Goal: Navigation & Orientation: Find specific page/section

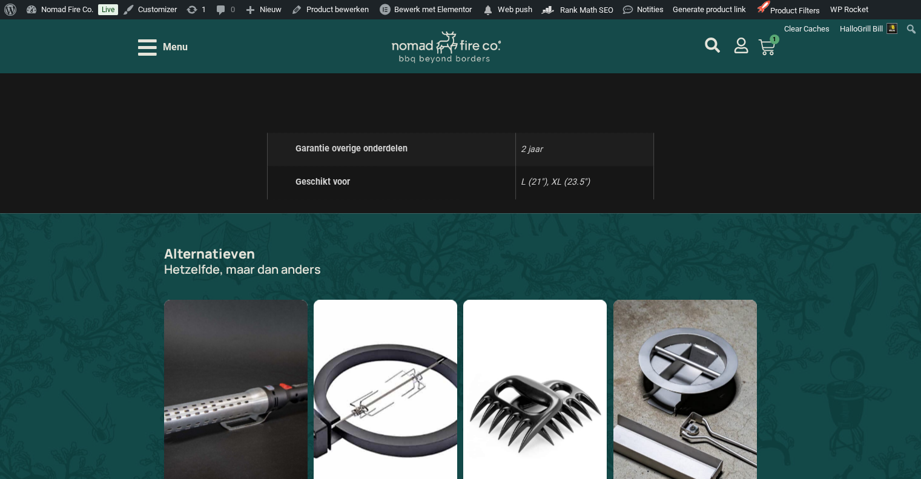
click at [178, 45] on span "Menu" at bounding box center [175, 47] width 25 height 15
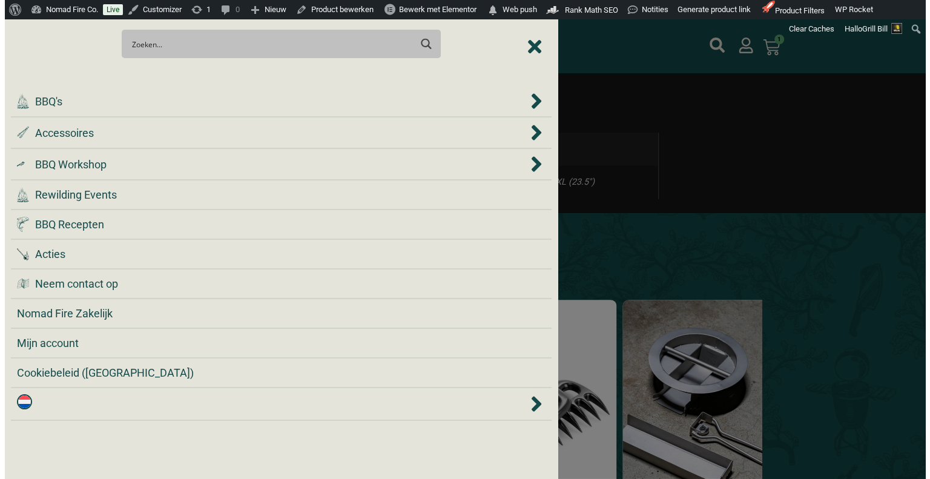
scroll to position [1392, 0]
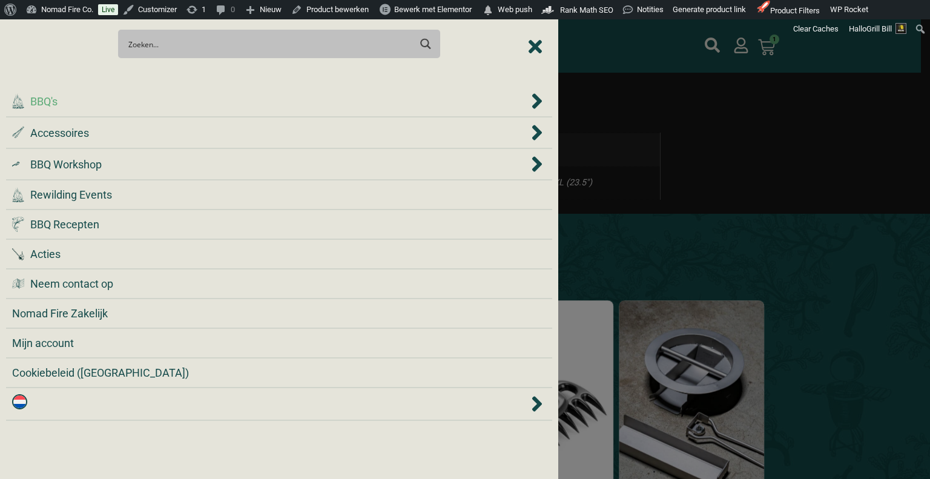
click at [157, 103] on div ".cls-1 { fill: #042e2c; } BBQ's" at bounding box center [270, 101] width 516 height 16
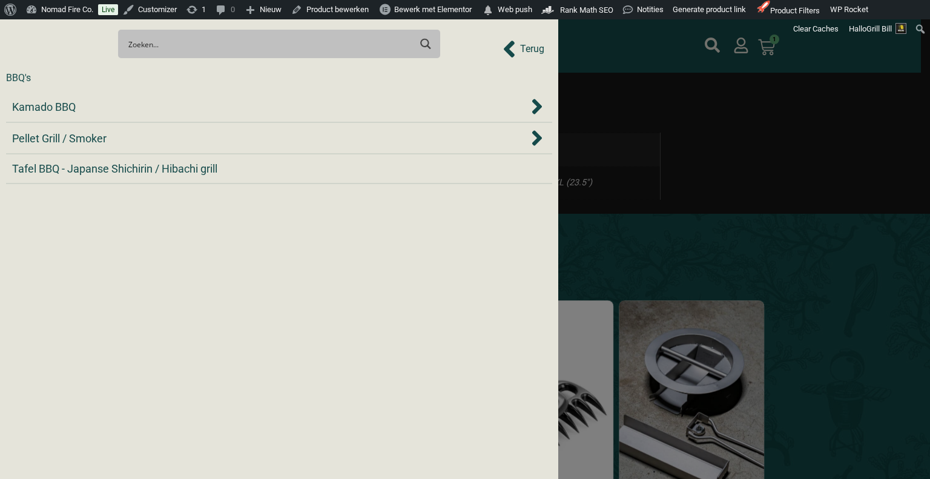
click at [157, 103] on div "Kamado BBQ" at bounding box center [270, 107] width 516 height 16
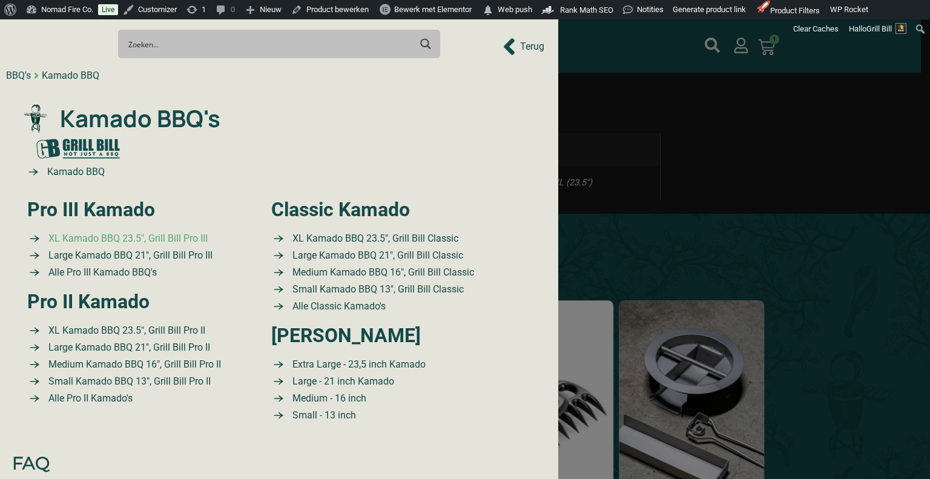
click at [145, 241] on span "XL Kamado BBQ 23.5″, Grill Bill Pro III" at bounding box center [126, 238] width 162 height 15
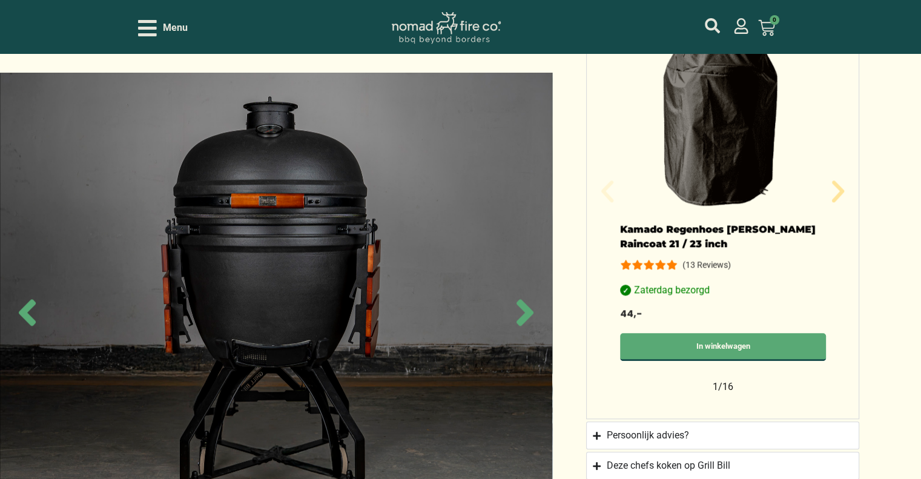
scroll to position [1392, 0]
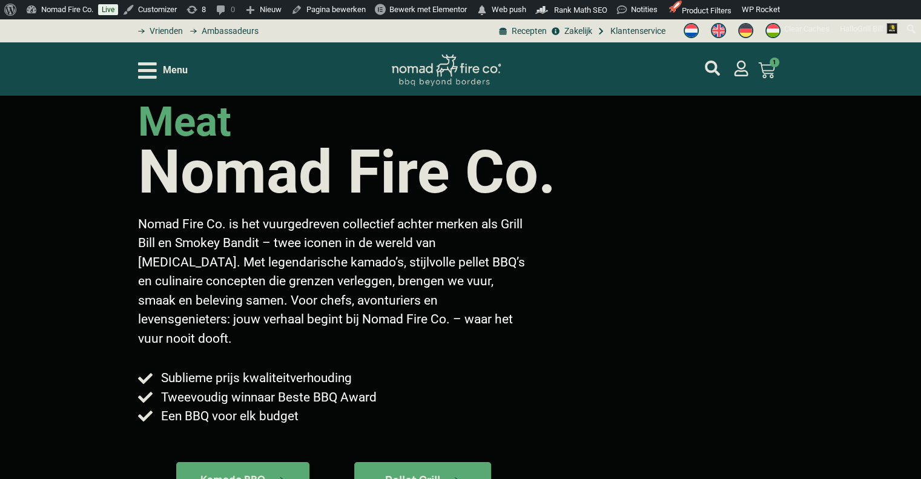
click at [171, 74] on span "Menu" at bounding box center [175, 70] width 25 height 15
